Goal: Complete application form

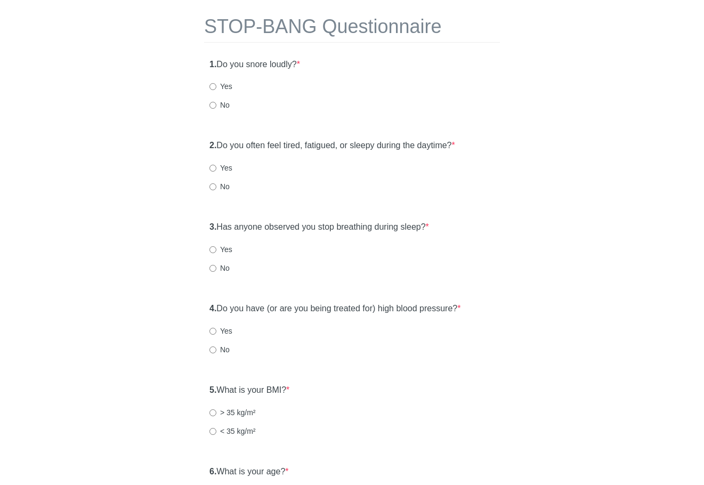
scroll to position [32, 0]
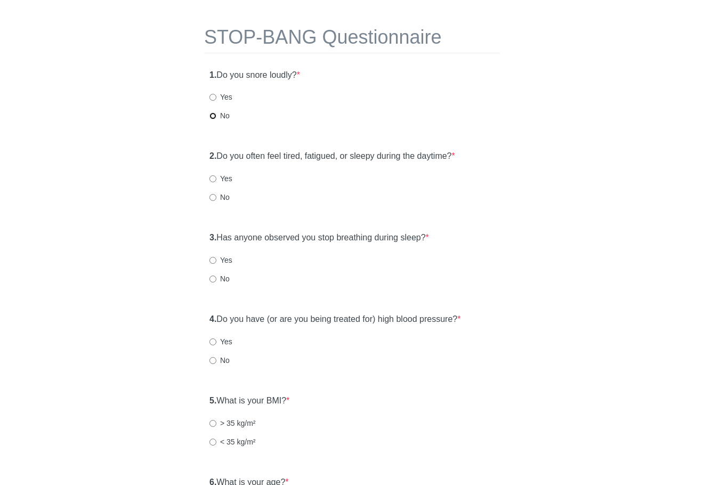
click at [213, 117] on input "No" at bounding box center [212, 115] width 7 height 7
radio input "true"
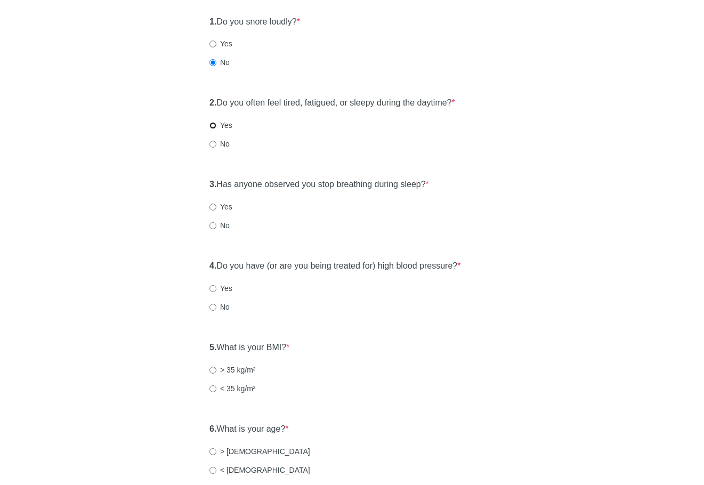
click at [213, 125] on input "Yes" at bounding box center [212, 125] width 7 height 7
radio input "true"
click at [213, 225] on input "No" at bounding box center [212, 225] width 7 height 7
radio input "true"
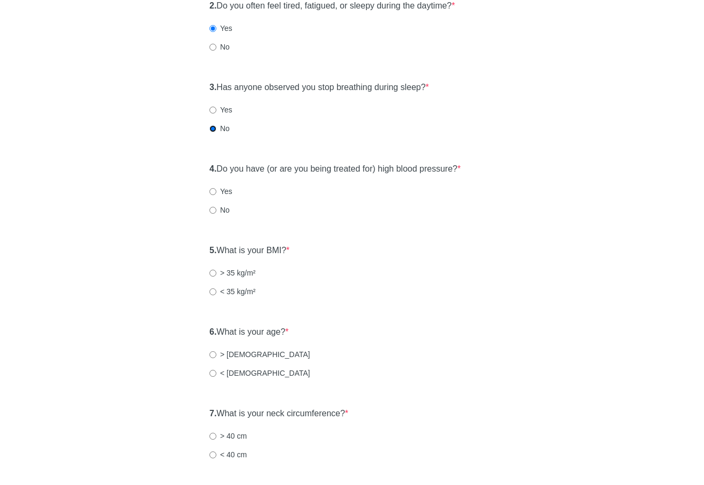
scroll to position [192, 0]
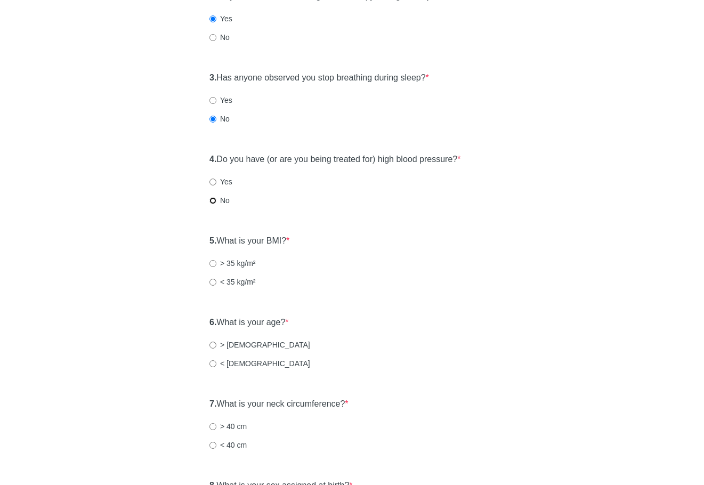
click at [215, 202] on input "No" at bounding box center [212, 200] width 7 height 7
radio input "true"
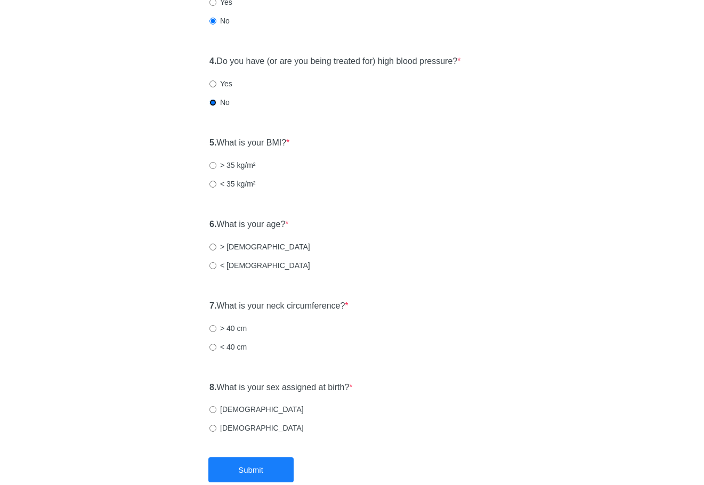
scroll to position [299, 0]
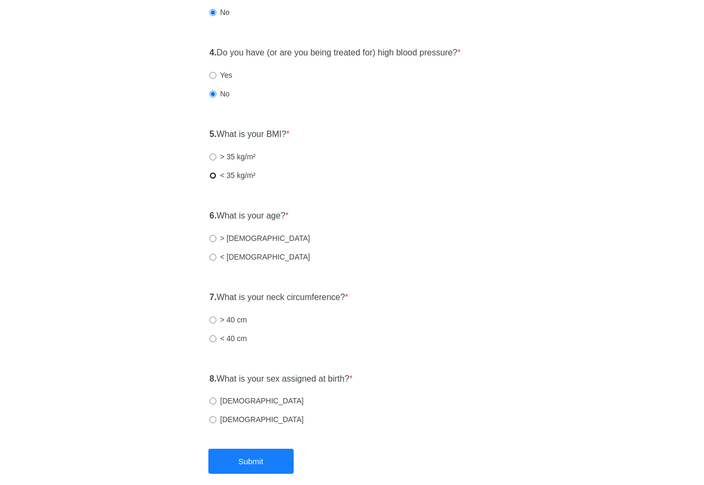
click at [212, 178] on input "< 35 kg/m²" at bounding box center [212, 175] width 7 height 7
radio input "true"
click at [211, 258] on input "< [DEMOGRAPHIC_DATA]" at bounding box center [212, 257] width 7 height 7
radio input "true"
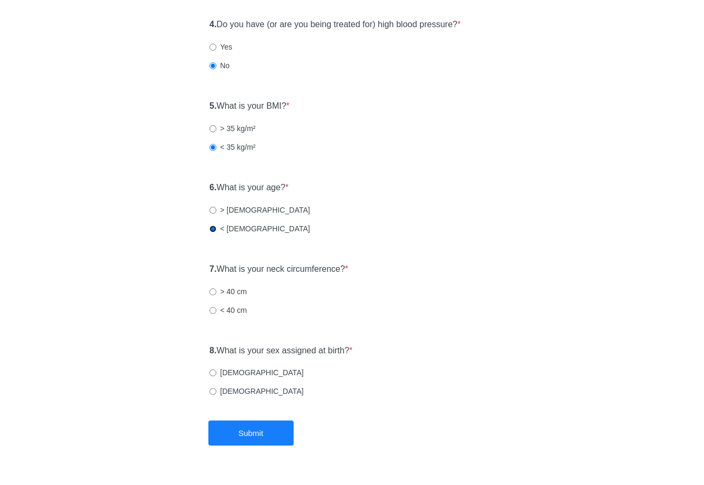
scroll to position [352, 0]
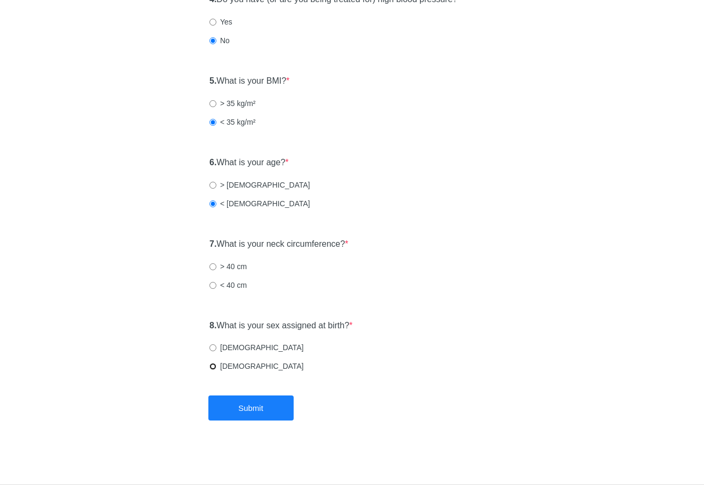
click at [212, 365] on input "[DEMOGRAPHIC_DATA]" at bounding box center [212, 366] width 7 height 7
radio input "true"
click at [214, 287] on input "< 40 cm" at bounding box center [212, 285] width 7 height 7
radio input "true"
drag, startPoint x: 254, startPoint y: 402, endPoint x: 258, endPoint y: 397, distance: 6.1
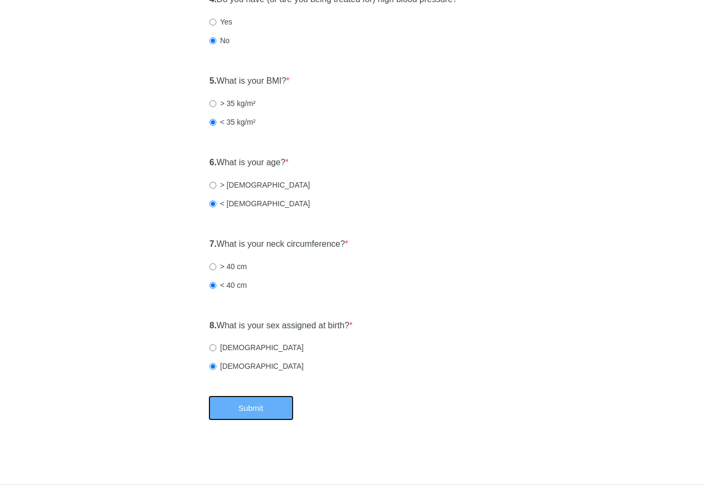
click at [254, 403] on button "Submit" at bounding box center [250, 407] width 85 height 25
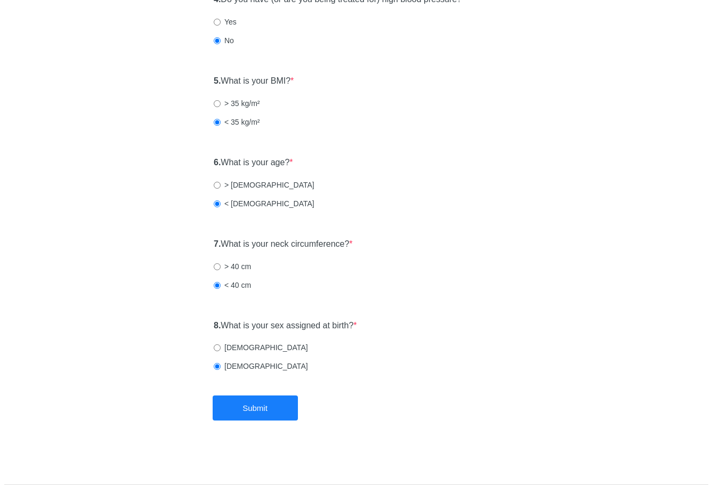
scroll to position [0, 0]
